Goal: Transaction & Acquisition: Purchase product/service

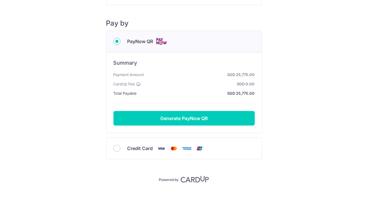
scroll to position [58, 0]
click at [116, 148] on input "Credit Card" at bounding box center [117, 147] width 7 height 7
radio input "true"
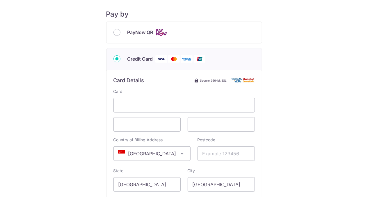
scroll to position [55, 0]
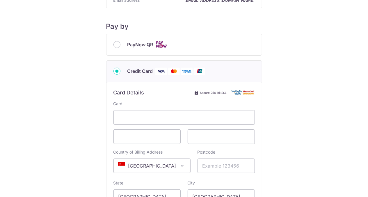
click at [151, 121] on span at bounding box center [184, 117] width 141 height 15
click at [118, 44] on input "PayNow QR" at bounding box center [117, 44] width 7 height 7
radio input "true"
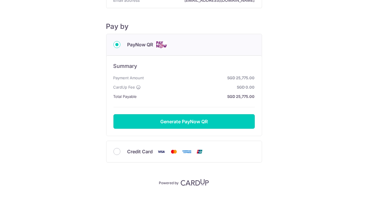
click at [177, 119] on button "Generate PayNow QR" at bounding box center [184, 121] width 141 height 15
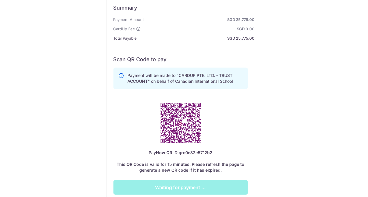
scroll to position [142, 0]
